Goal: Information Seeking & Learning: Learn about a topic

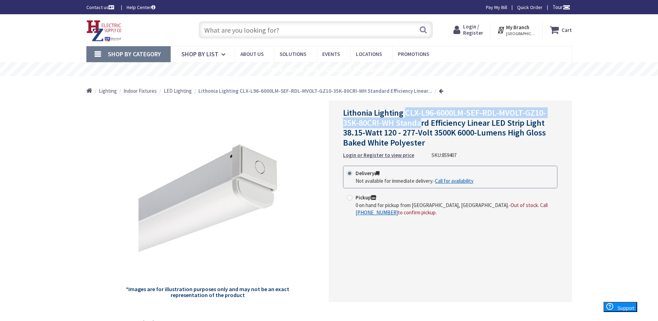
drag, startPoint x: 406, startPoint y: 112, endPoint x: 420, endPoint y: 128, distance: 20.4
click at [420, 128] on span "Lithonia Lighting CLX-L96-6000LM-SEF-RDL-MVOLT-GZ10-35K-80CRI-WH Standard Effic…" at bounding box center [444, 127] width 203 height 41
click at [393, 133] on span "Lithonia Lighting CLX-L96-6000LM-SEF-RDL-MVOLT-GZ10-35K-80CRI-WH Standard Effic…" at bounding box center [444, 127] width 203 height 41
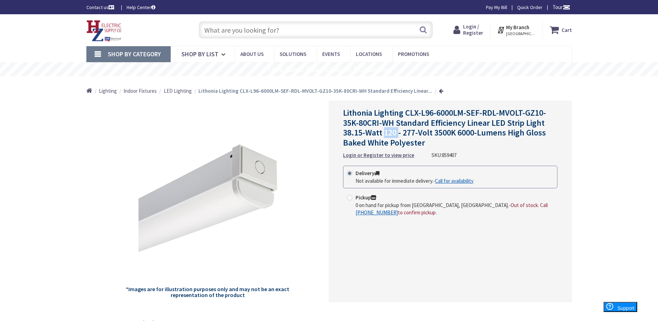
click at [393, 133] on span "Lithonia Lighting CLX-L96-6000LM-SEF-RDL-MVOLT-GZ10-35K-80CRI-WH Standard Effic…" at bounding box center [444, 127] width 203 height 41
click at [526, 135] on span "Lithonia Lighting CLX-L96-6000LM-SEF-RDL-MVOLT-GZ10-35K-80CRI-WH Standard Effic…" at bounding box center [444, 127] width 203 height 41
click at [511, 130] on span "Lithonia Lighting CLX-L96-6000LM-SEF-RDL-MVOLT-GZ10-35K-80CRI-WH Standard Effic…" at bounding box center [444, 127] width 203 height 41
drag, startPoint x: 511, startPoint y: 130, endPoint x: 496, endPoint y: 130, distance: 14.6
click at [496, 130] on span "Lithonia Lighting CLX-L96-6000LM-SEF-RDL-MVOLT-GZ10-35K-80CRI-WH Standard Effic…" at bounding box center [444, 127] width 203 height 41
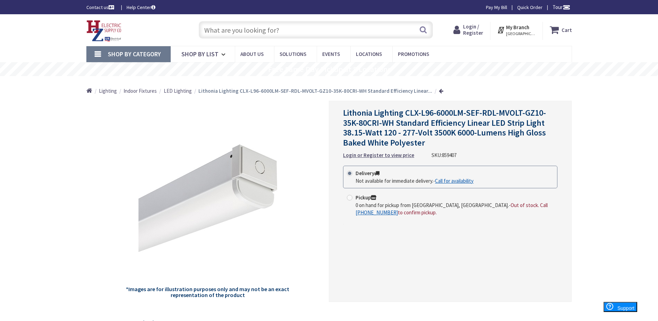
click at [496, 130] on span "Lithonia Lighting CLX-L96-6000LM-SEF-RDL-MVOLT-GZ10-35K-80CRI-WH Standard Effic…" at bounding box center [444, 127] width 203 height 41
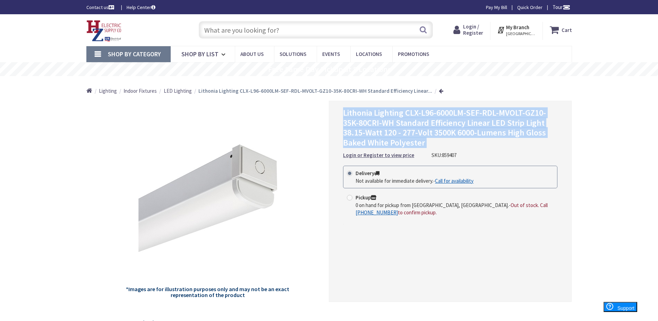
click at [496, 130] on span "Lithonia Lighting CLX-L96-6000LM-SEF-RDL-MVOLT-GZ10-35K-80CRI-WH Standard Effic…" at bounding box center [444, 127] width 203 height 41
drag, startPoint x: 496, startPoint y: 130, endPoint x: 447, endPoint y: 128, distance: 49.0
click at [447, 128] on span "Lithonia Lighting CLX-L96-6000LM-SEF-RDL-MVOLT-GZ10-35K-80CRI-WH Standard Effic…" at bounding box center [444, 127] width 203 height 41
